Goal: Task Accomplishment & Management: Complete application form

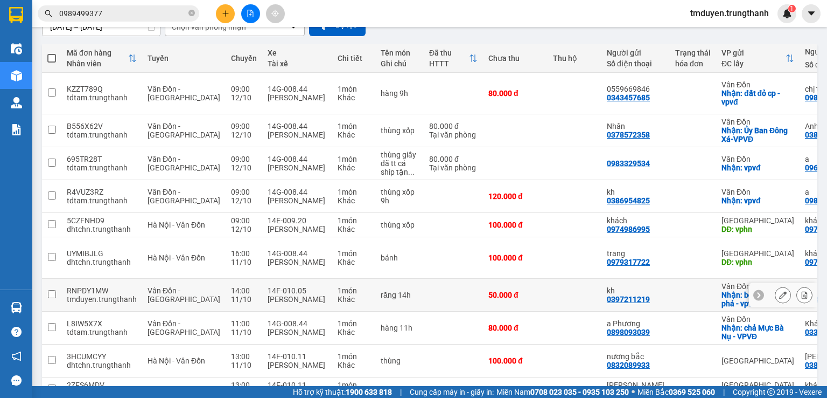
scroll to position [153, 0]
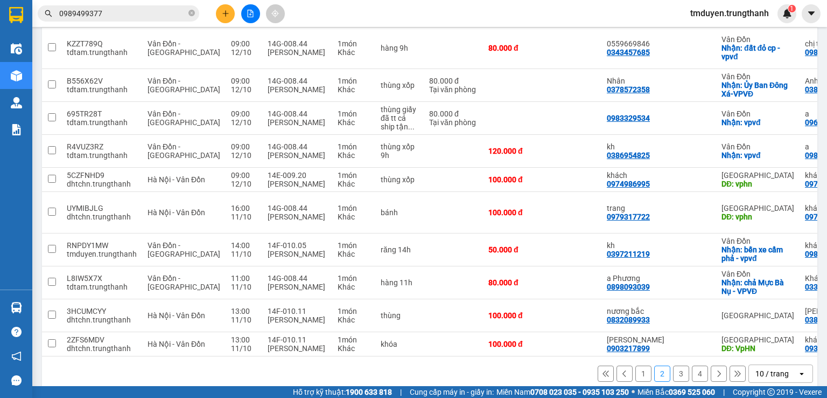
click at [636, 365] on button "1" at bounding box center [644, 373] width 16 height 16
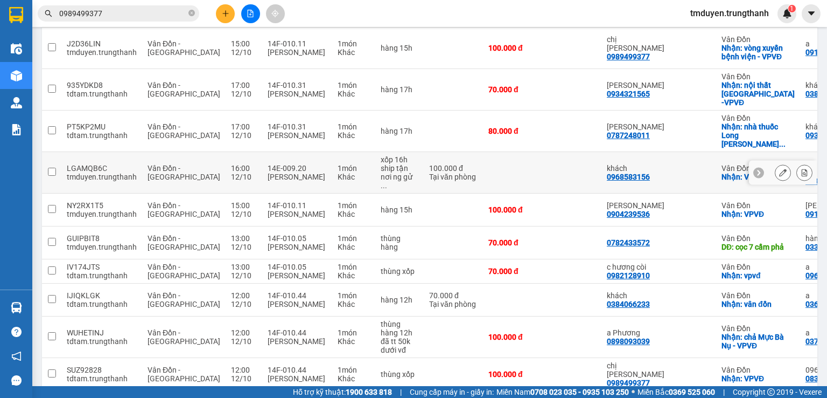
scroll to position [117, 0]
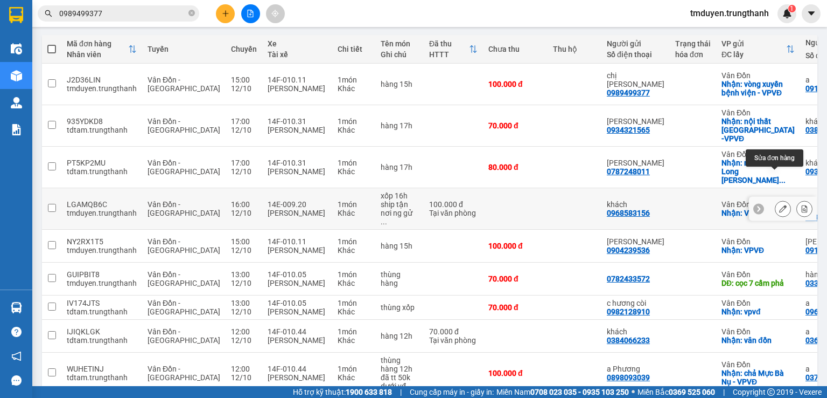
click at [776, 199] on button at bounding box center [783, 208] width 15 height 19
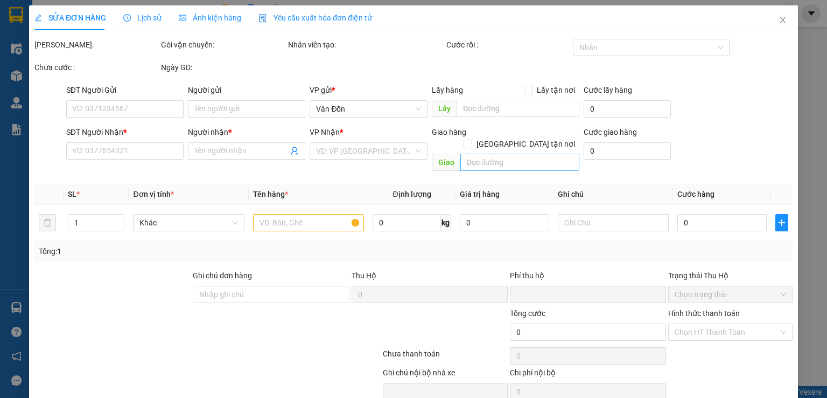
type input "0968583156"
type input "khách"
checkbox input "true"
type input "VPVĐ"
type input "0393183121"
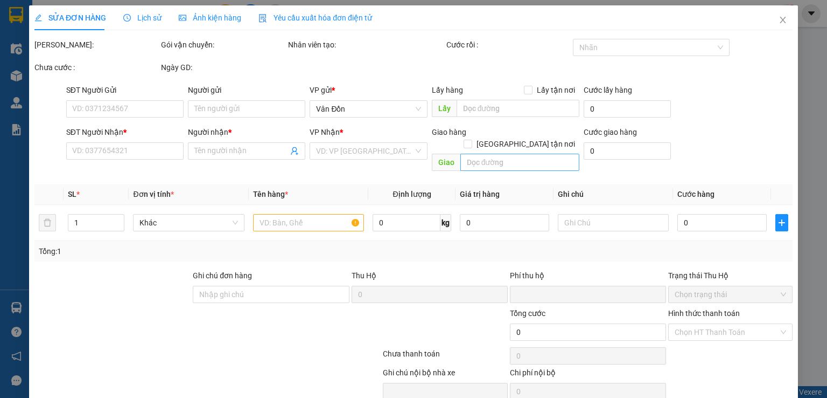
type input "chị [PERSON_NAME]"
type input "58 [PERSON_NAME]"
type input "0"
type input "100.000"
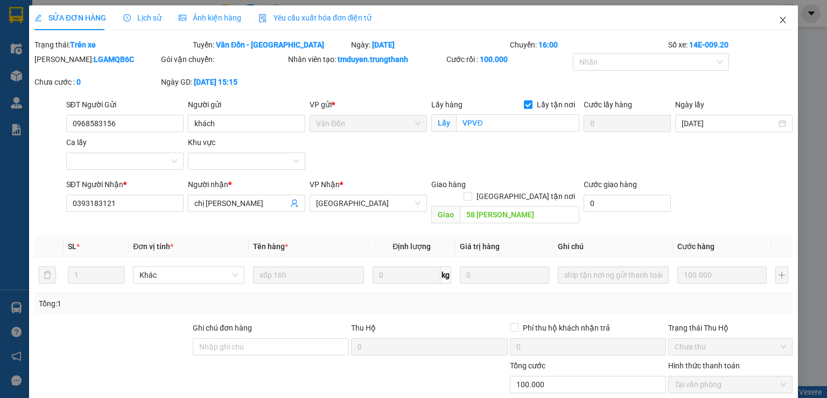
click at [779, 20] on icon "close" at bounding box center [783, 20] width 9 height 9
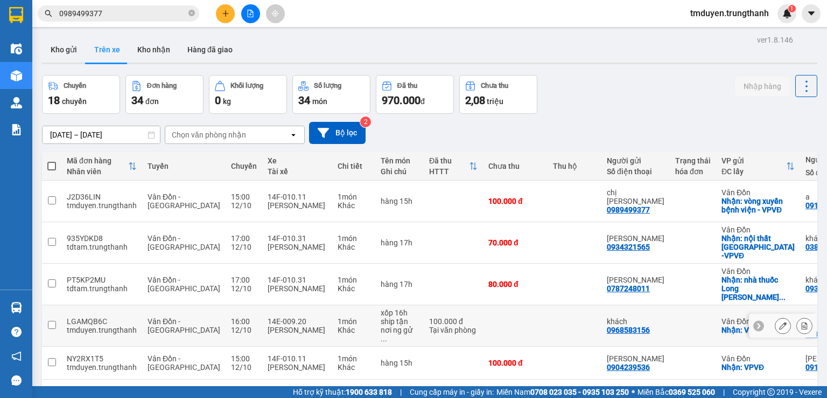
scroll to position [36, 0]
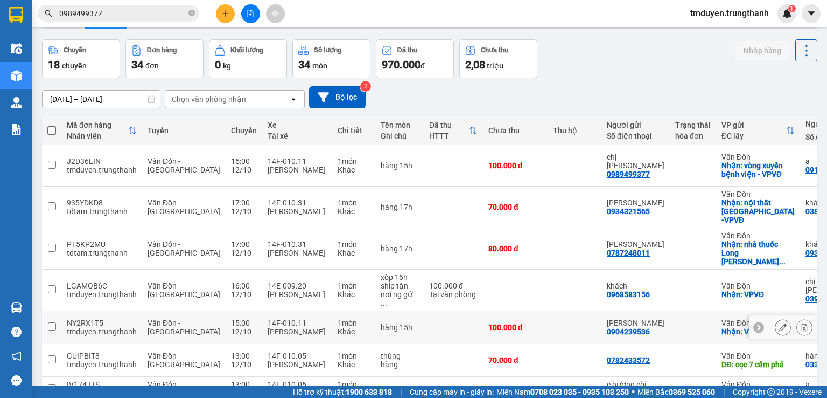
click at [776, 318] on button at bounding box center [783, 327] width 15 height 19
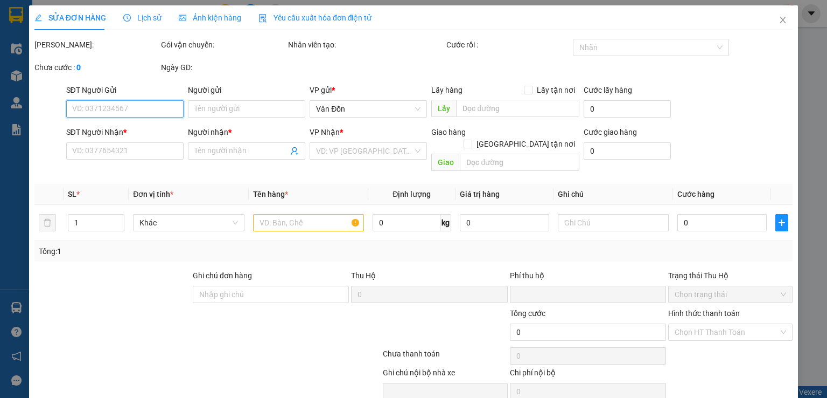
type input "0904239536"
type input "[PERSON_NAME]"
checkbox input "true"
type input "VPVĐ"
type input "0914158309"
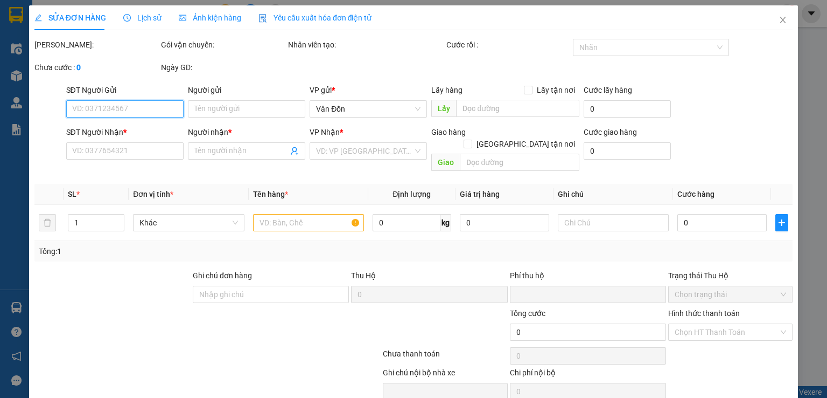
type input "[PERSON_NAME]"
type input "hoàng quốc việt [GEOGRAPHIC_DATA]"
type input "0"
type input "100.000"
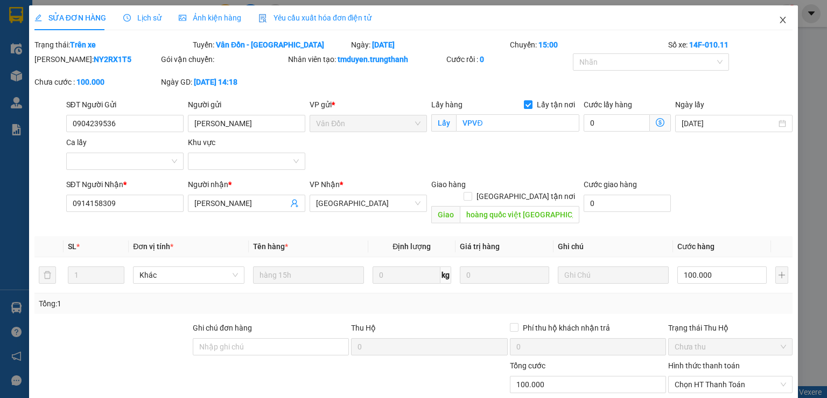
click at [775, 15] on span "Close" at bounding box center [783, 20] width 30 height 30
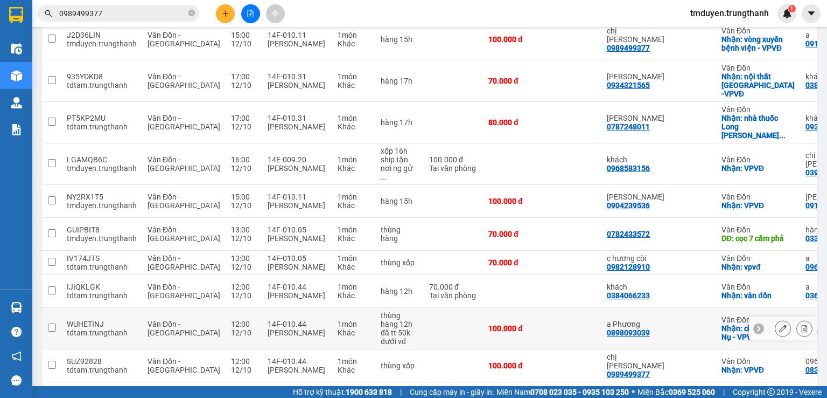
scroll to position [170, 0]
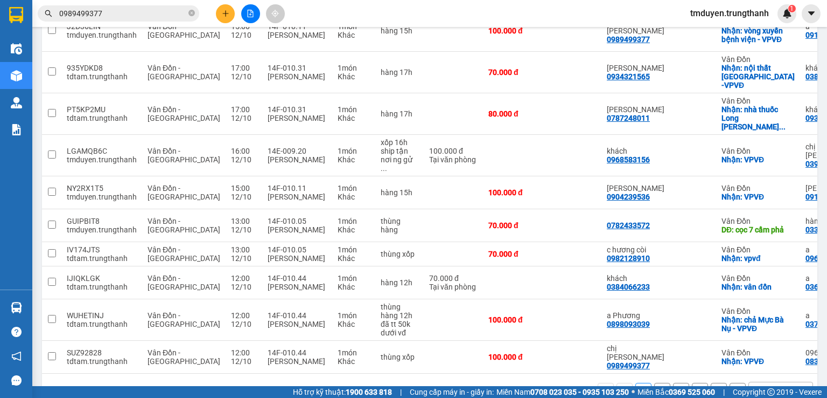
click at [654, 382] on button "2" at bounding box center [662, 390] width 16 height 16
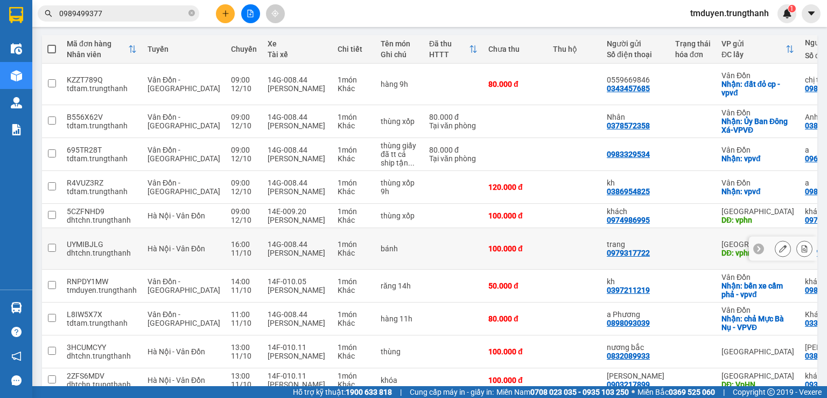
scroll to position [153, 0]
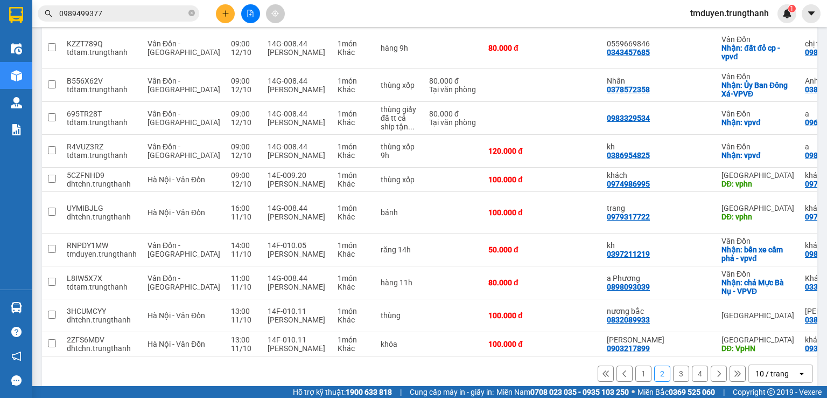
click at [640, 366] on button "1" at bounding box center [644, 373] width 16 height 16
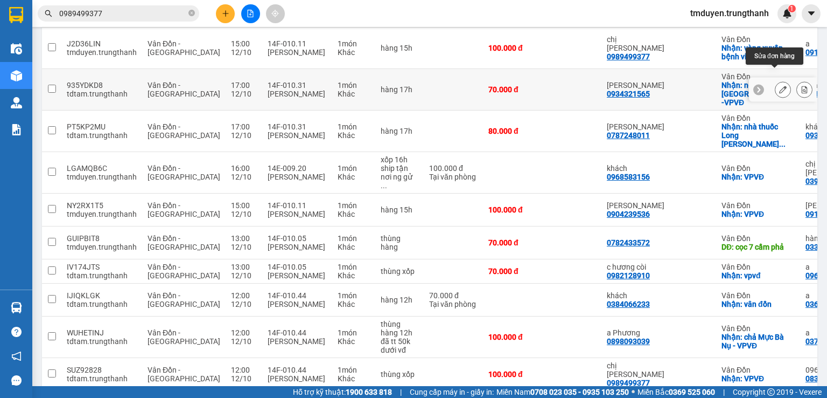
click at [776, 80] on button at bounding box center [783, 89] width 15 height 19
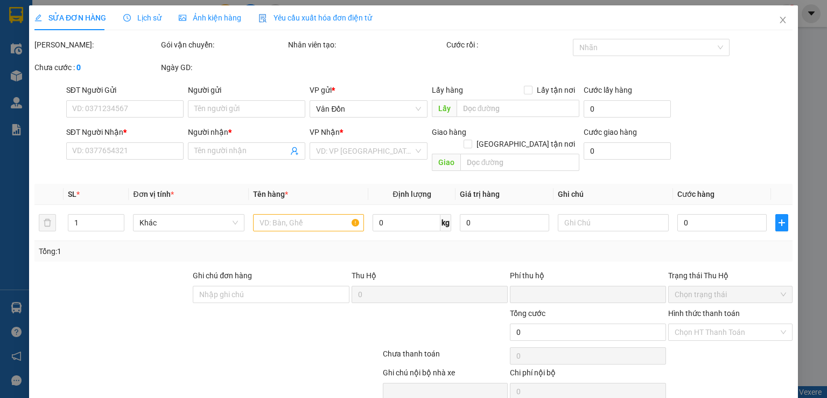
type input "0934321565"
type input "[PERSON_NAME]"
checkbox input "true"
type input "nội thất [GEOGRAPHIC_DATA] -VPVĐ"
type input "0387790522"
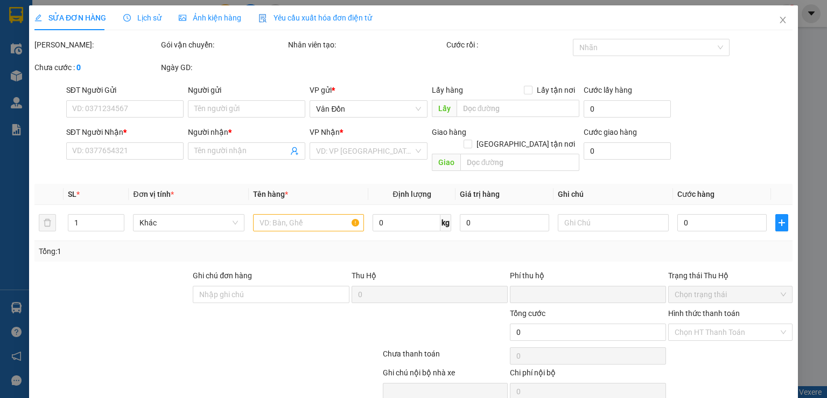
type input "khách"
type input "vphn"
type input "0"
type input "70.000"
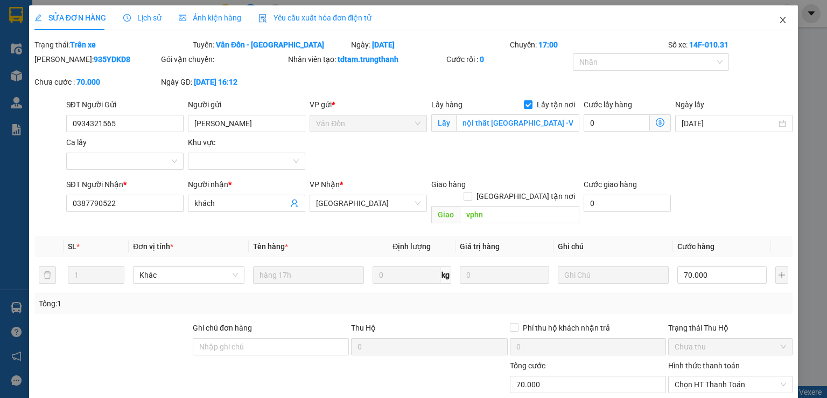
click at [769, 24] on span "Close" at bounding box center [783, 20] width 30 height 30
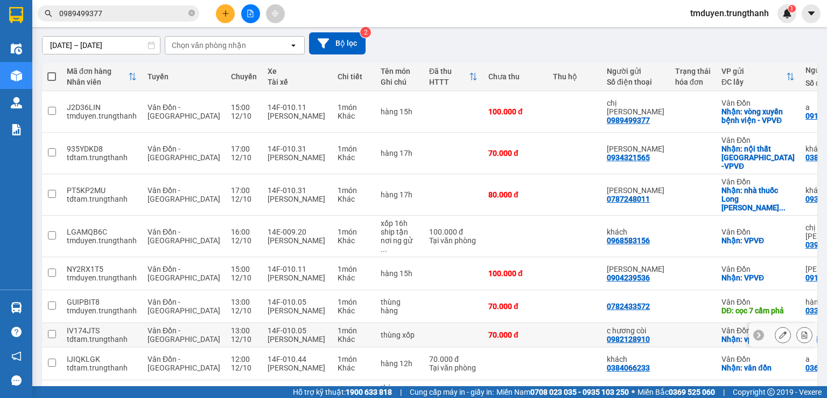
scroll to position [126, 0]
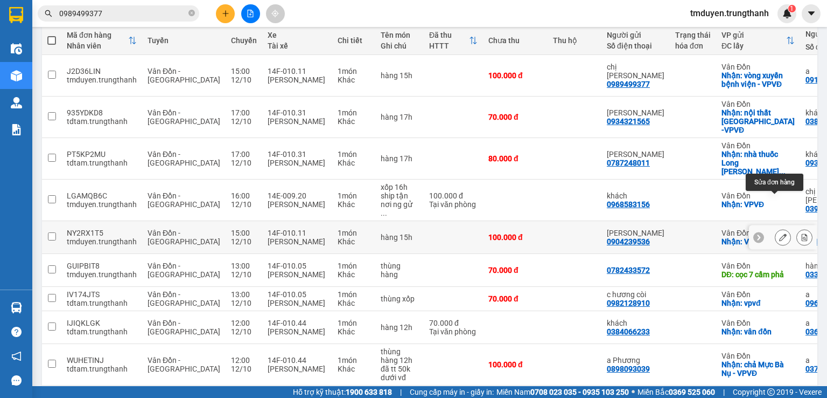
click at [779, 233] on icon at bounding box center [783, 237] width 8 height 8
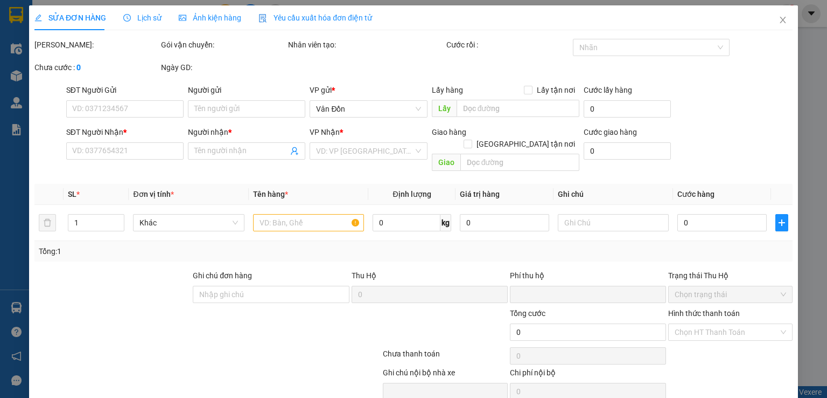
type input "0904239536"
type input "[PERSON_NAME]"
checkbox input "true"
type input "VPVĐ"
type input "0914158309"
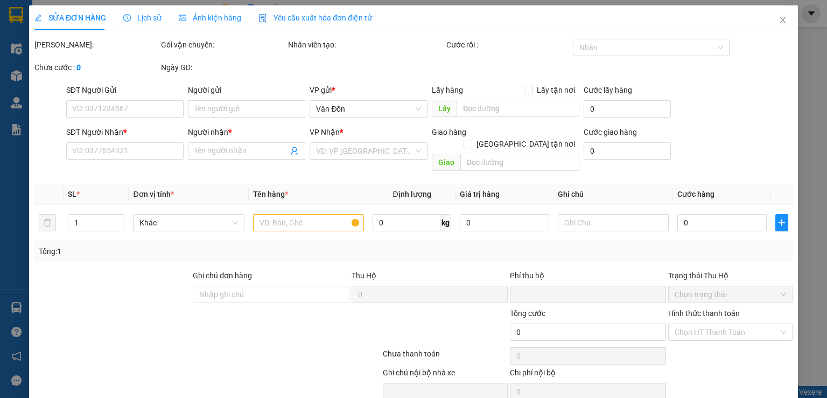
type input "[PERSON_NAME]"
type input "hoàng quốc việt [GEOGRAPHIC_DATA]"
type input "0"
type input "100.000"
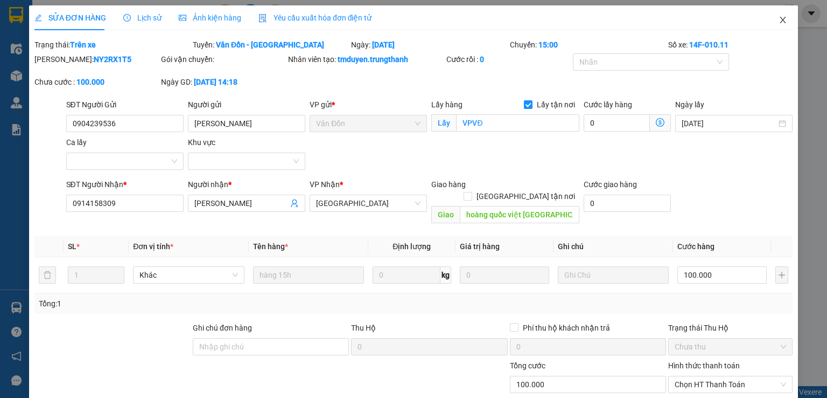
click at [781, 19] on icon "close" at bounding box center [784, 20] width 6 height 6
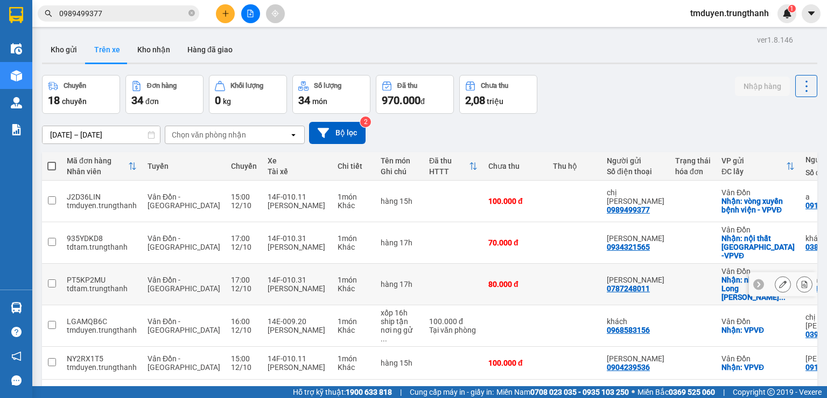
scroll to position [54, 0]
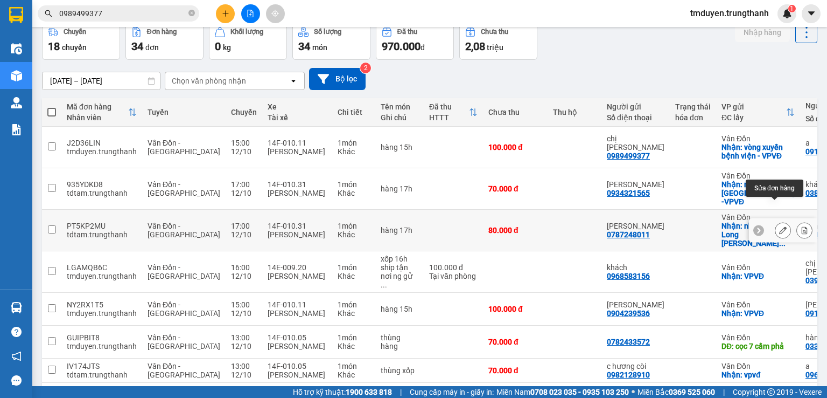
click at [779, 226] on icon at bounding box center [783, 230] width 8 height 8
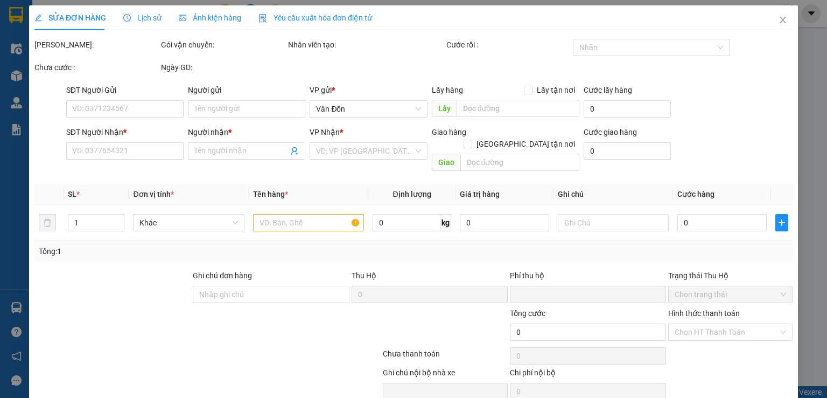
type input "0787248011"
type input "[PERSON_NAME]"
checkbox input "true"
type input "nhà thuốc Long Châu Vân Đồn - VPVĐ"
type input "0936267999"
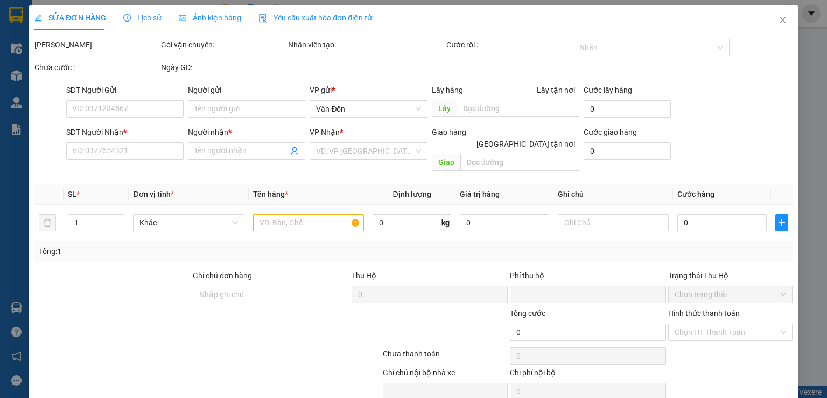
type input "khách"
type input "bên xe [GEOGRAPHIC_DATA]"
type input "0"
type input "80.000"
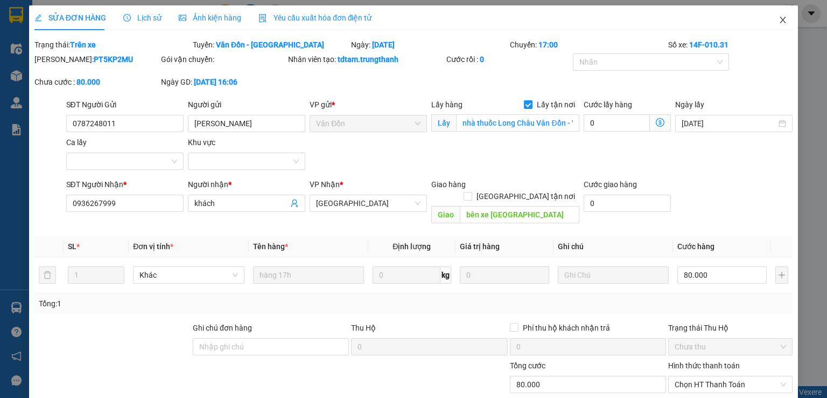
click at [769, 20] on span "Close" at bounding box center [783, 20] width 30 height 30
